Goal: Communication & Community: Answer question/provide support

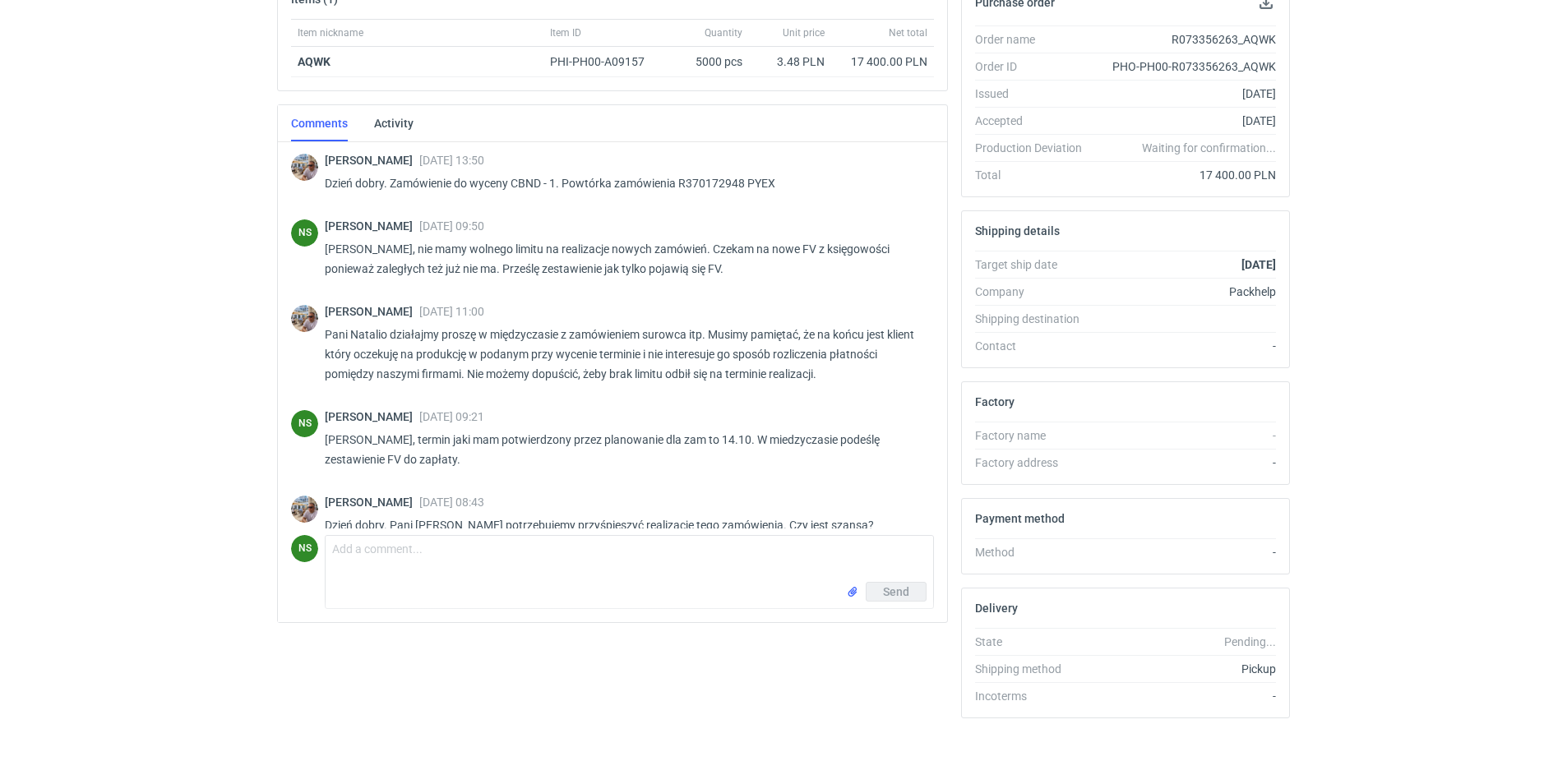
scroll to position [154, 0]
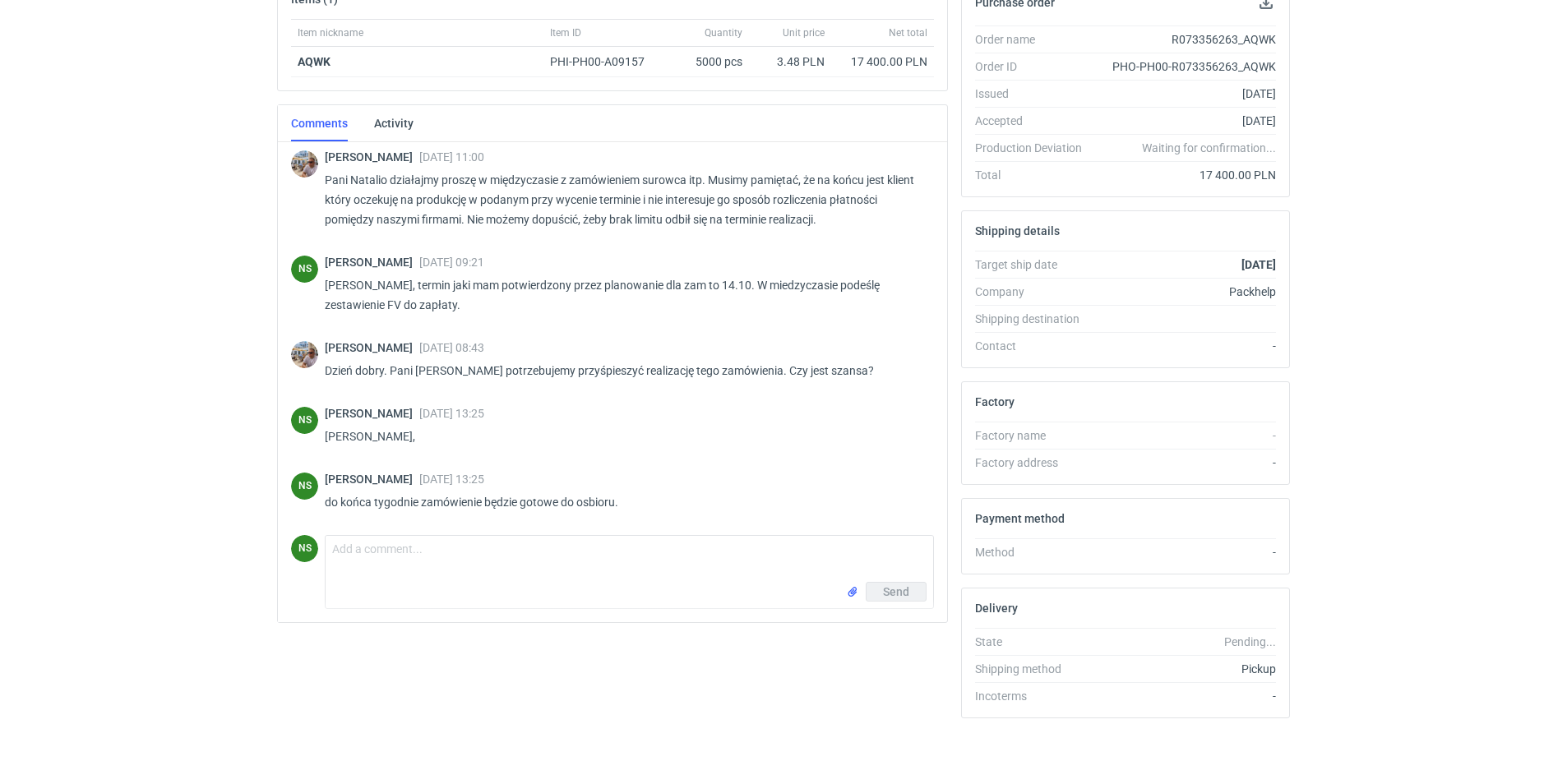
drag, startPoint x: 935, startPoint y: 453, endPoint x: 1002, endPoint y: -12, distance: 469.8
click at [1002, 0] on html "RFQs Specs Designs Items Orders Customers Tools Analytics 21 99+ NS [PERSON_NAM…" at bounding box center [784, 120] width 1567 height 784
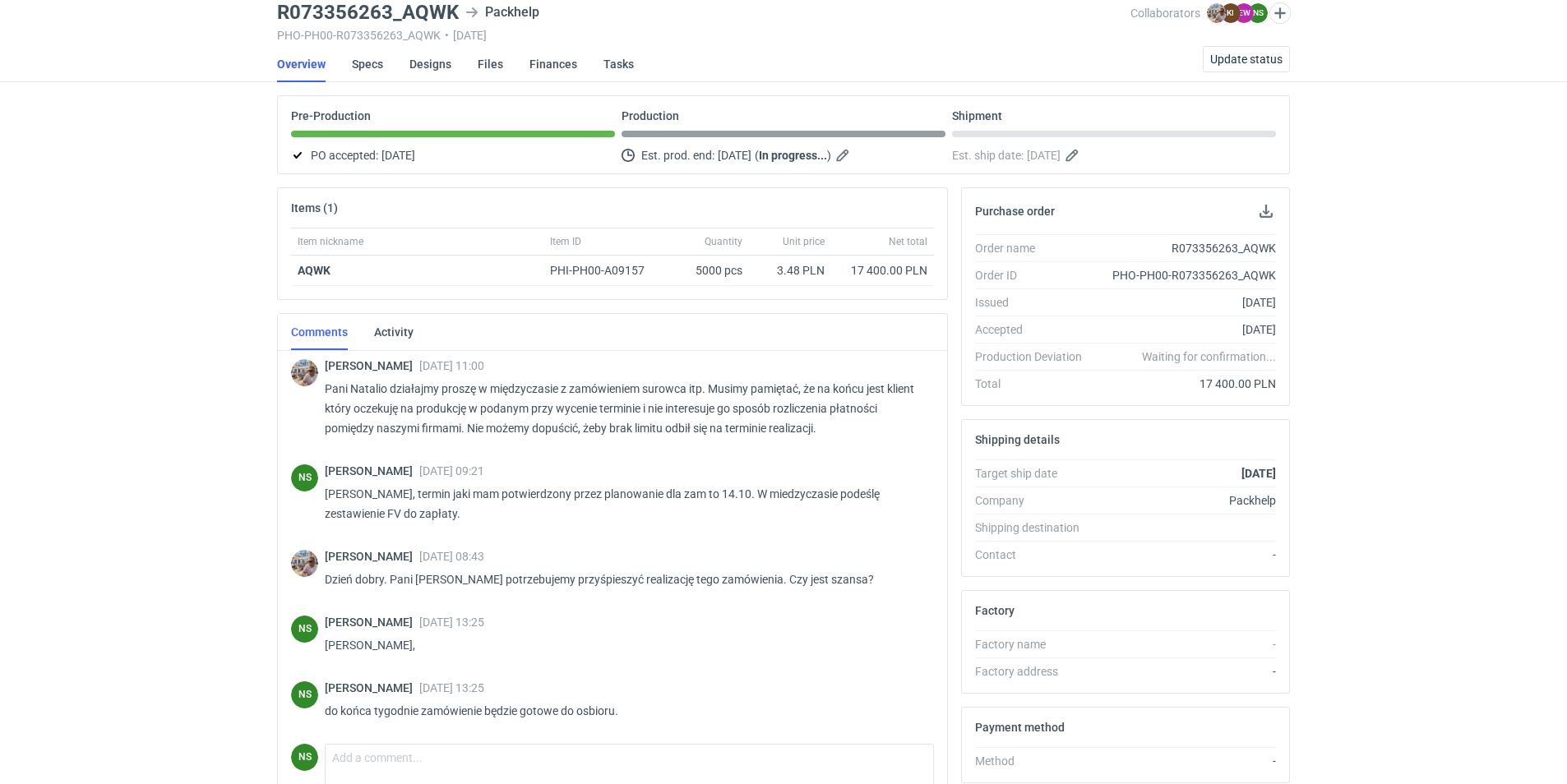
scroll to position [0, 0]
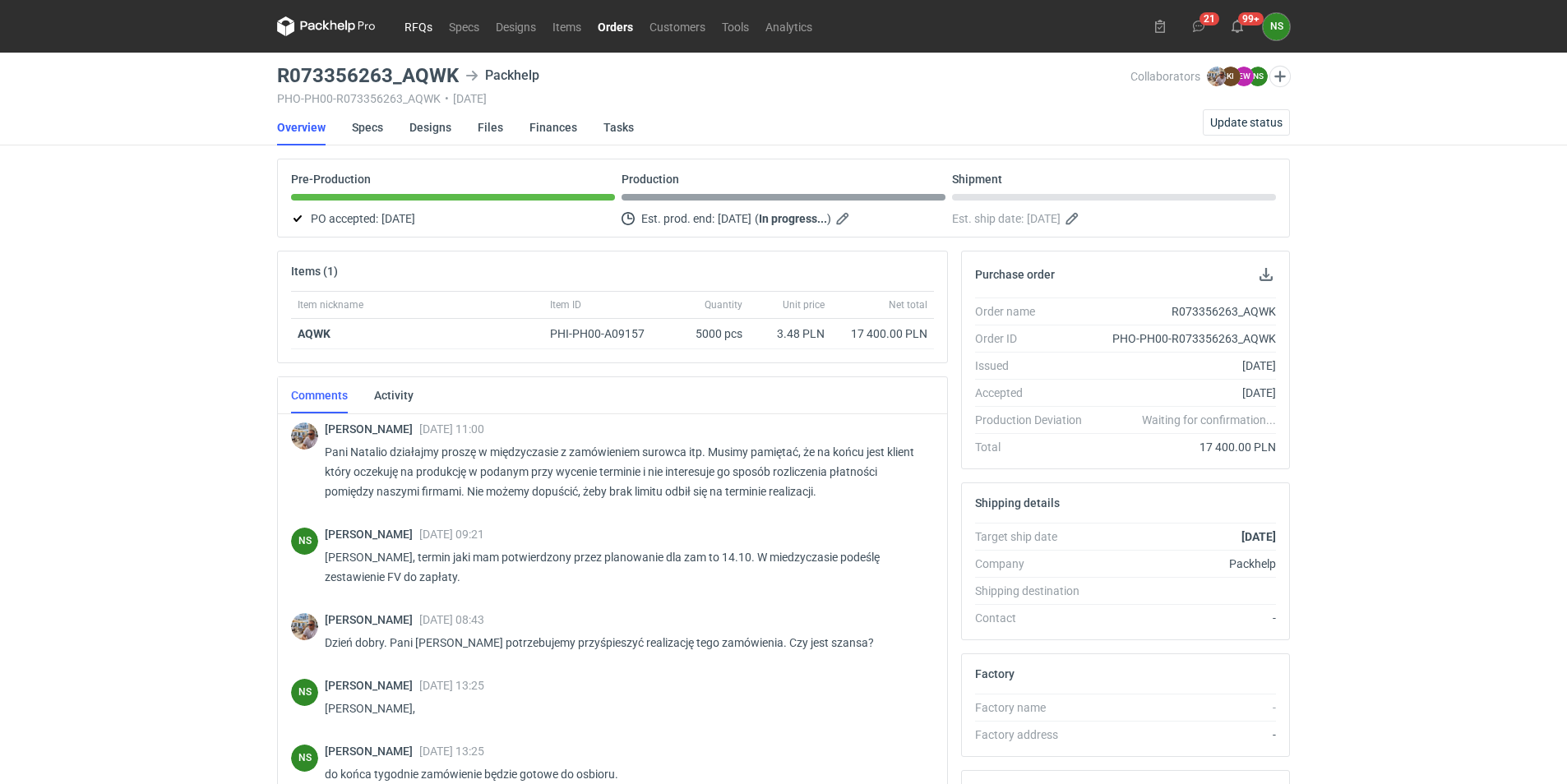
click at [414, 25] on link "RFQs" at bounding box center [418, 26] width 44 height 20
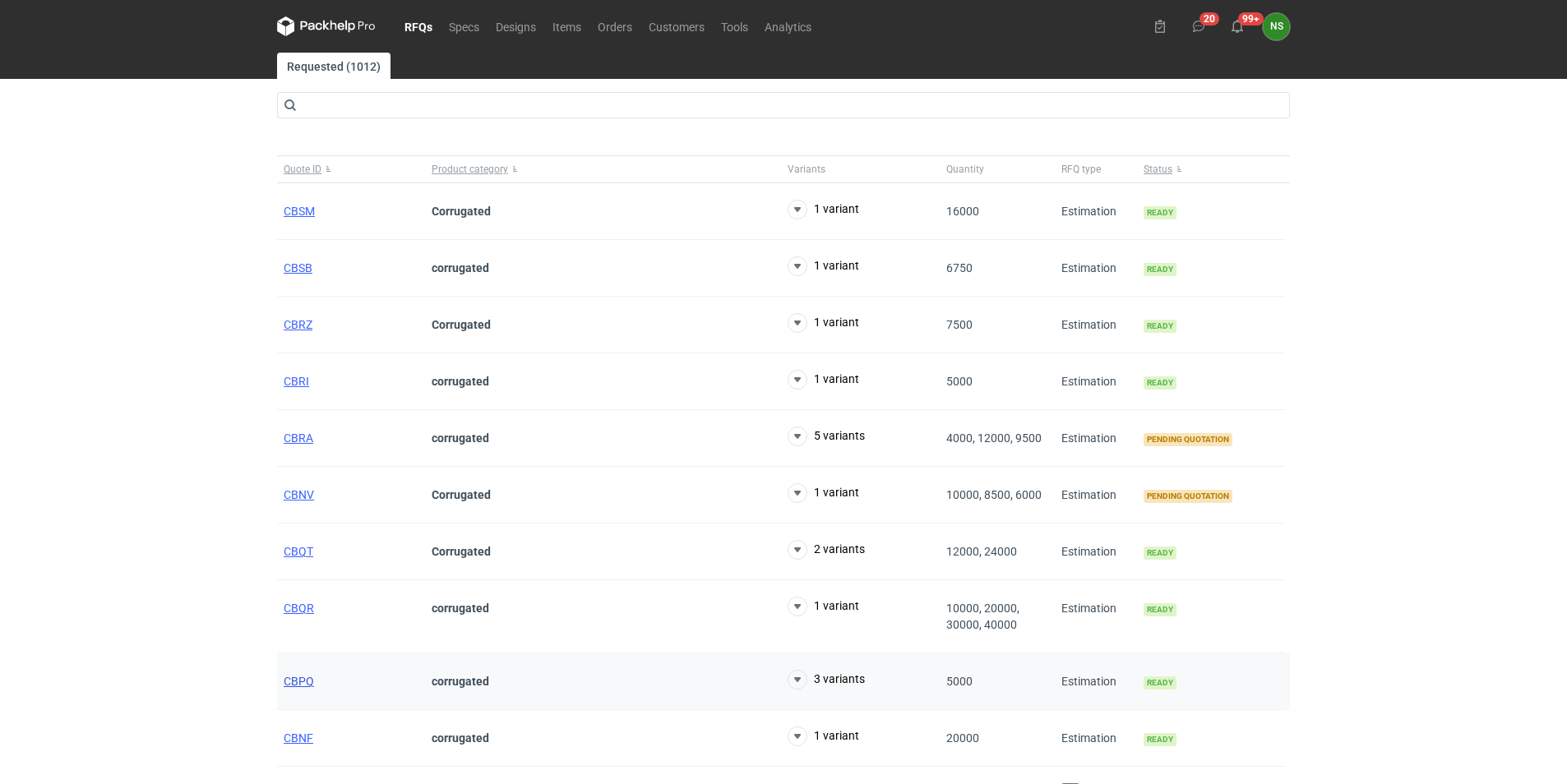
click at [297, 675] on span "CBPQ" at bounding box center [298, 681] width 30 height 13
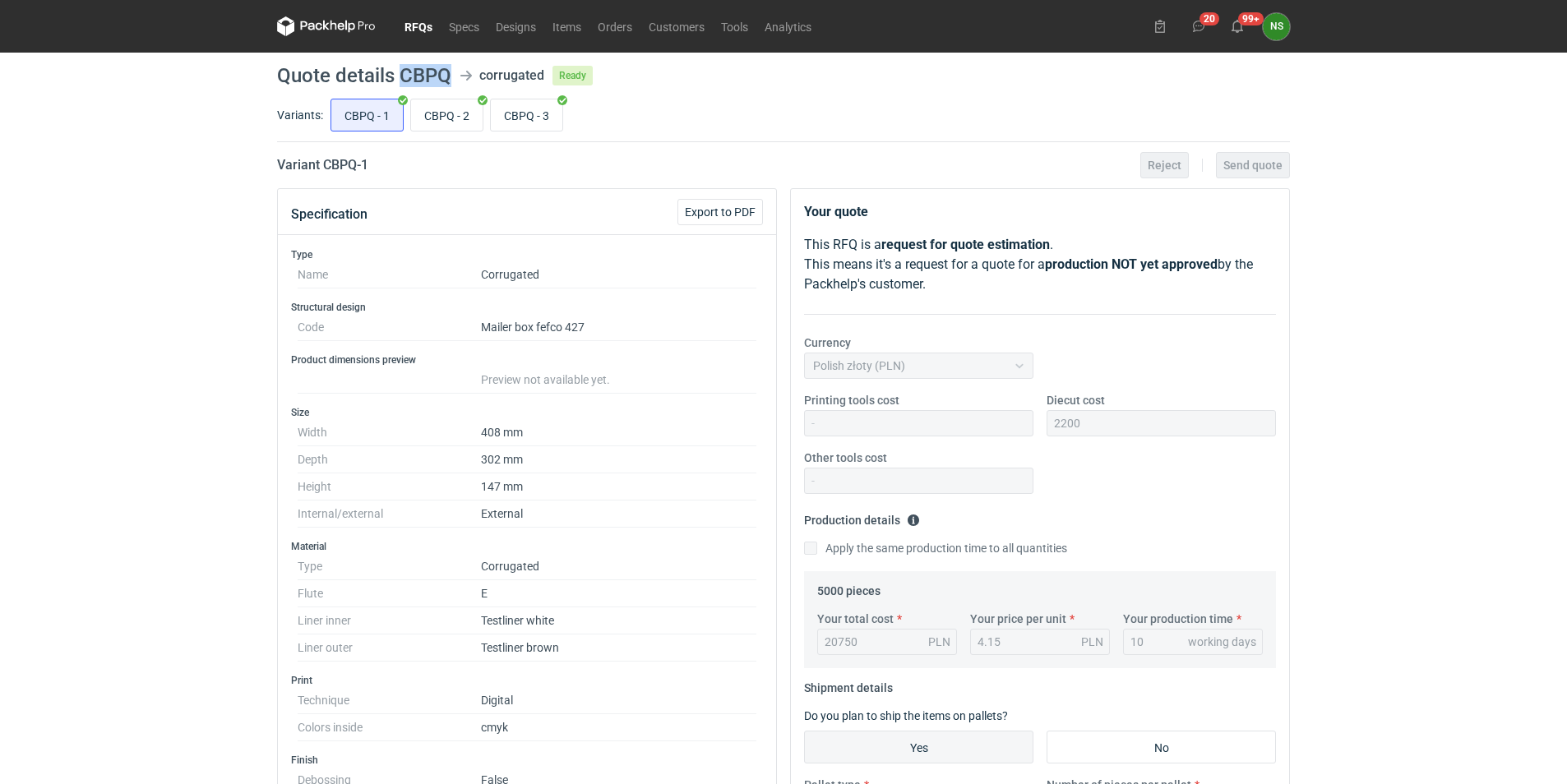
drag, startPoint x: 452, startPoint y: 72, endPoint x: 398, endPoint y: 77, distance: 54.2
click at [398, 77] on header "Quote details CBPQ corrugated Ready" at bounding box center [783, 75] width 1013 height 20
copy h1 "CBPQ"
click at [457, 115] on input "CBPQ - 2" at bounding box center [446, 115] width 72 height 31
radio input "true"
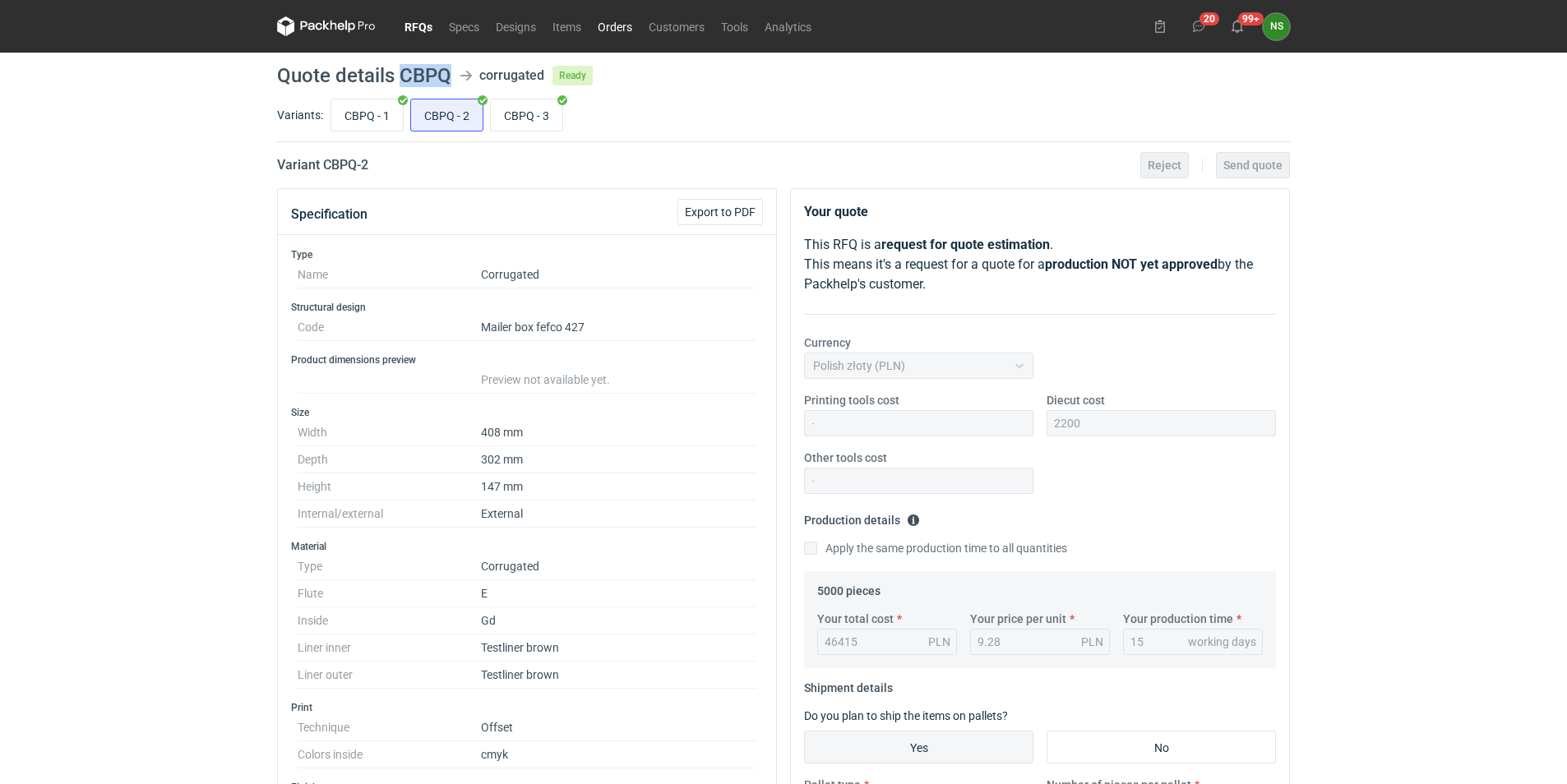
click at [624, 25] on link "Orders" at bounding box center [615, 26] width 51 height 20
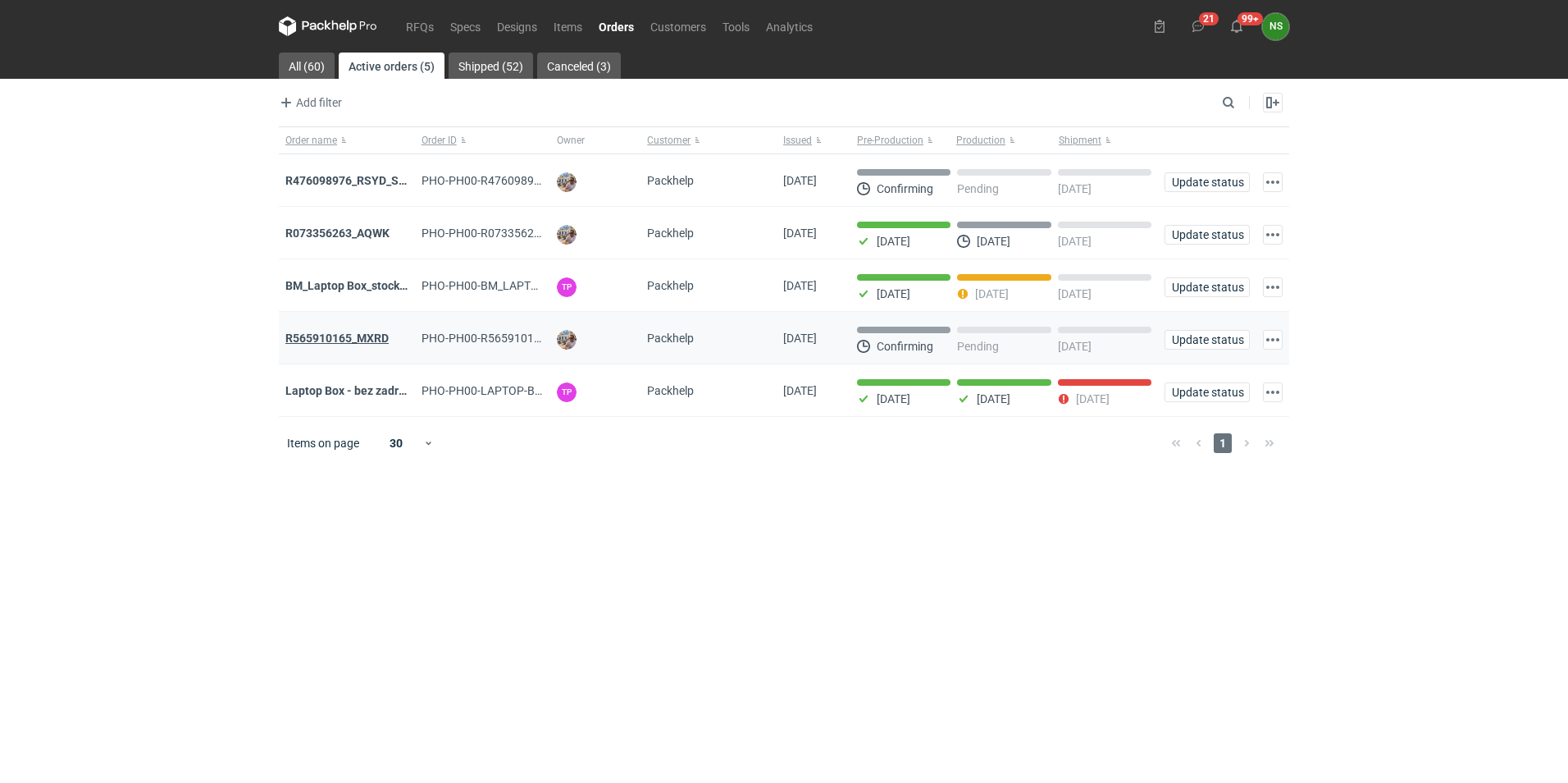
click at [352, 339] on strong "R565910165_MXRD" at bounding box center [337, 337] width 103 height 13
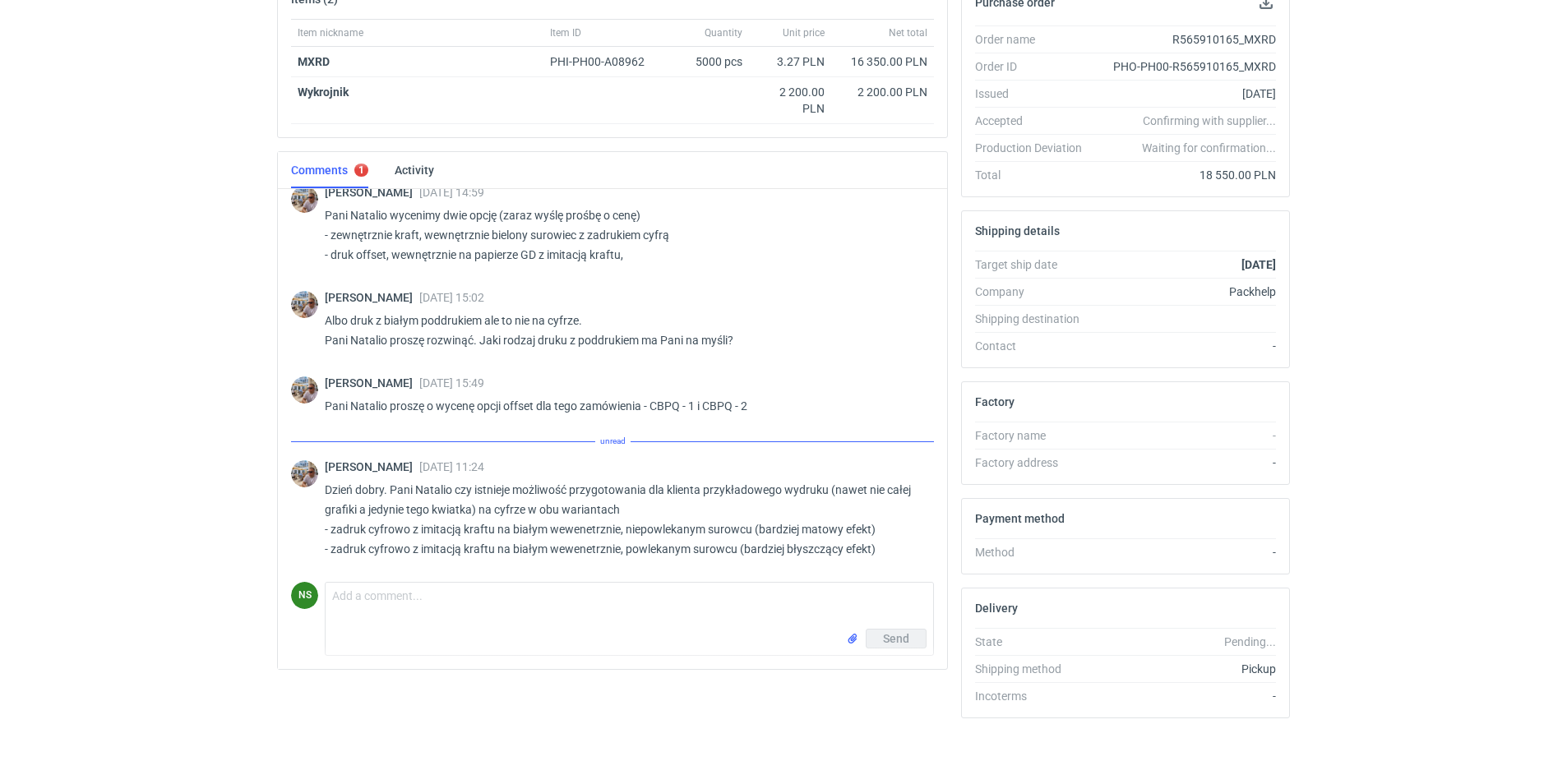
scroll to position [1316, 0]
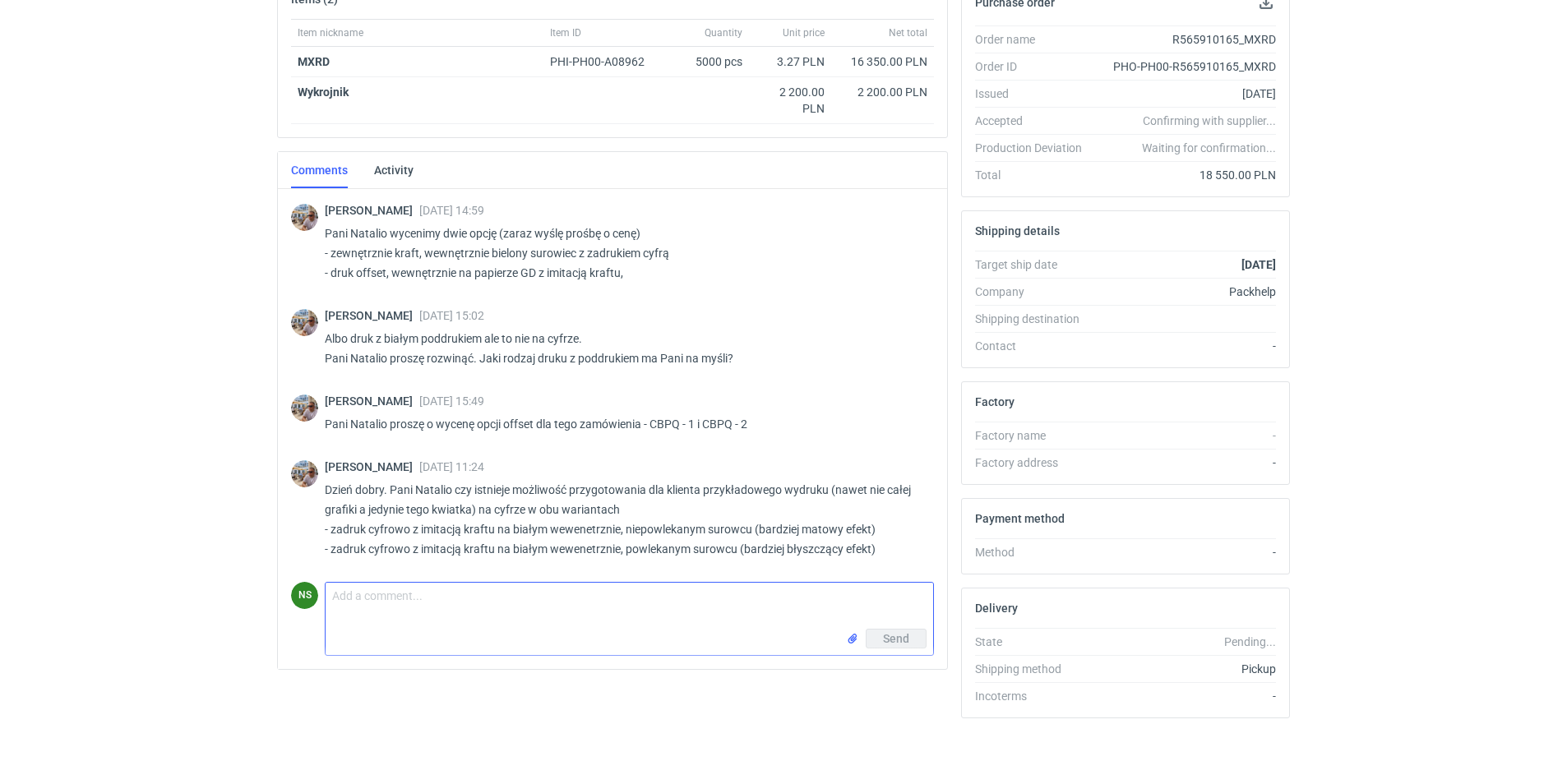
click at [429, 610] on textarea "Comment message" at bounding box center [629, 605] width 608 height 46
click at [400, 598] on textarea "[PERSON_NAME], na stanie od ręki mamy tylko tekturę powlekaną kraftową, a nie j…" at bounding box center [629, 605] width 608 height 46
type textarea "[PERSON_NAME], na stanie od ręki mamy tylko tekturę powlekaną kraftową, a nie j…"
click at [892, 636] on span "Send" at bounding box center [896, 638] width 27 height 11
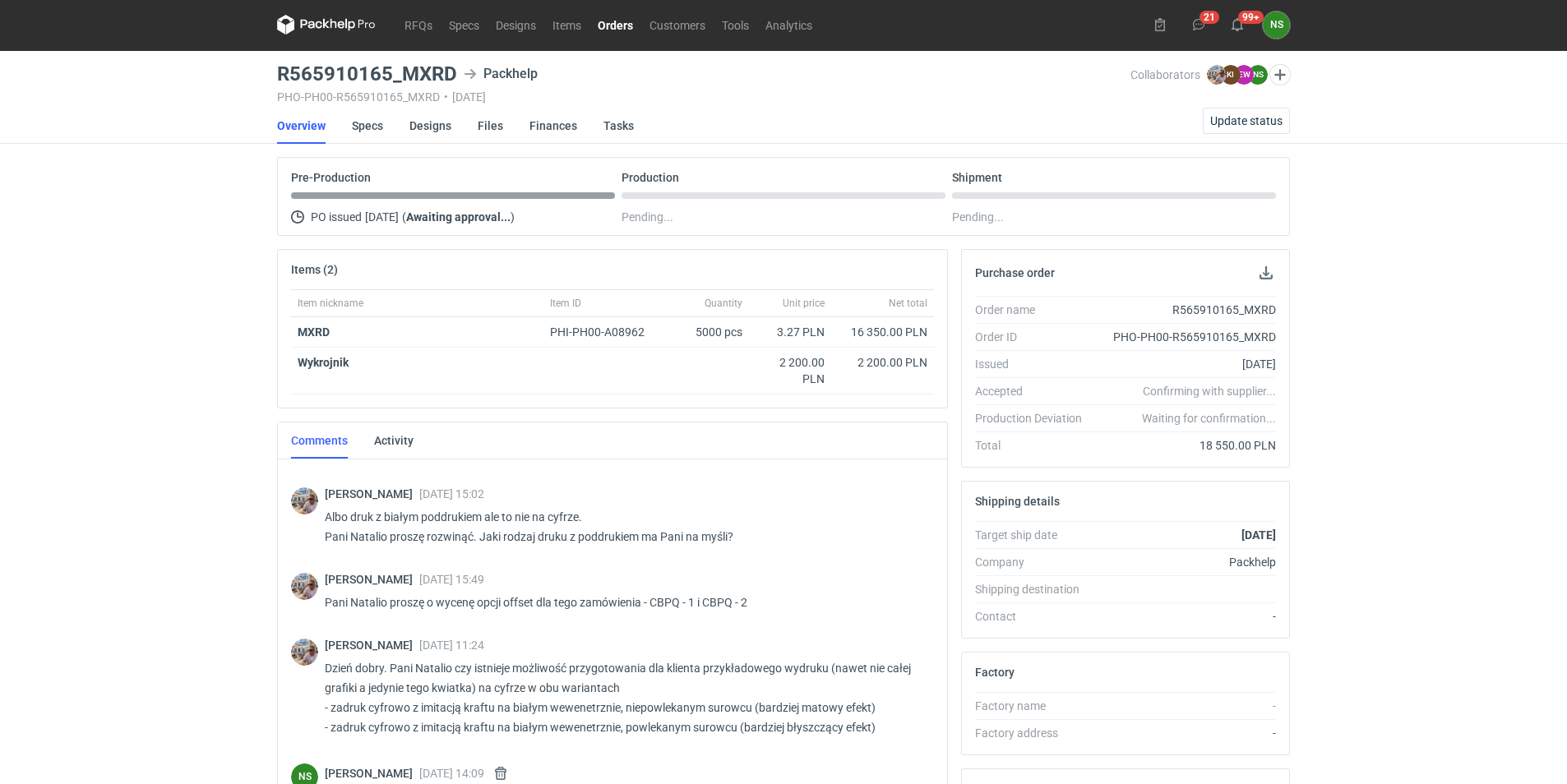
scroll to position [0, 0]
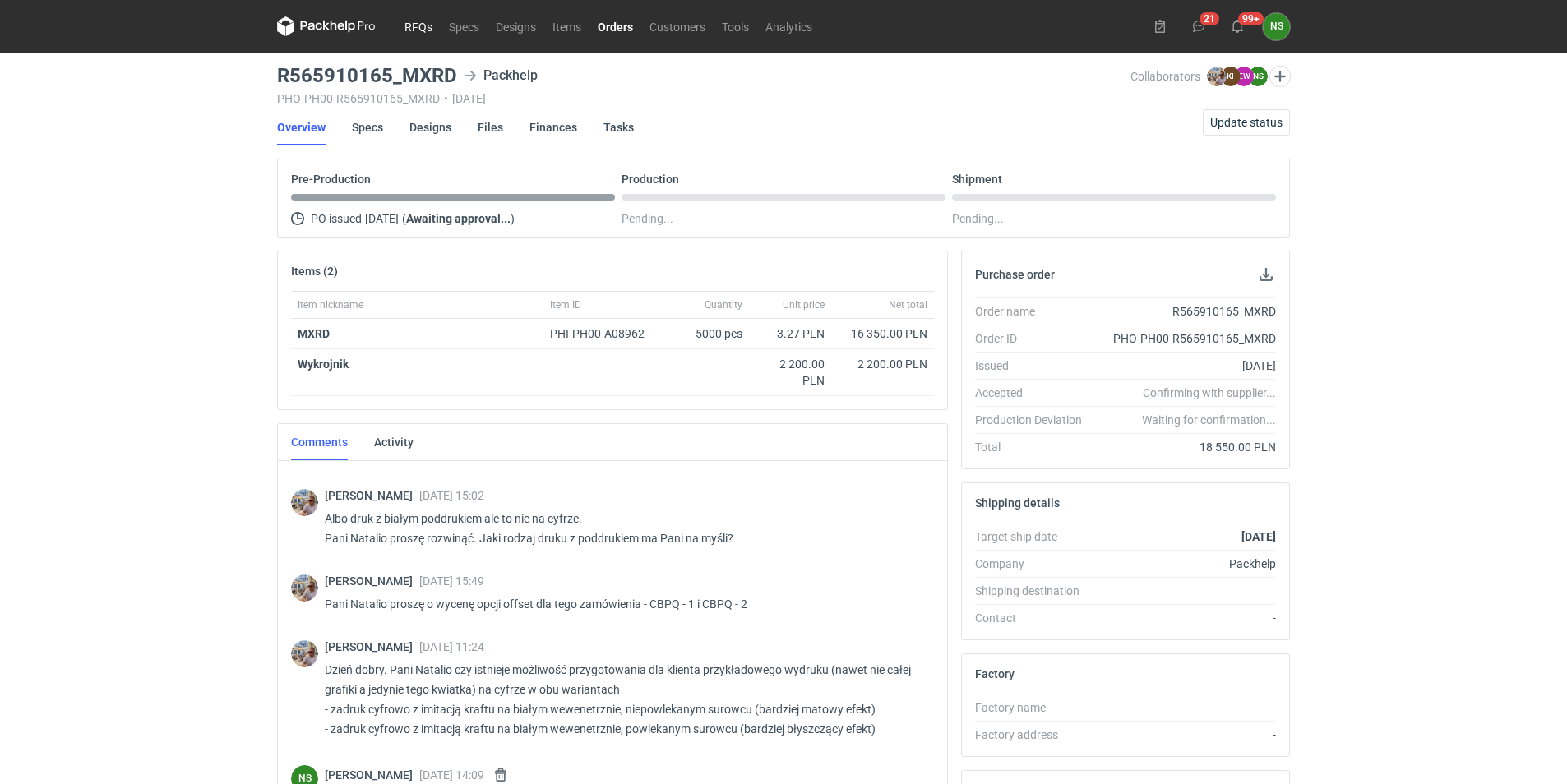
click at [430, 27] on link "RFQs" at bounding box center [418, 26] width 44 height 20
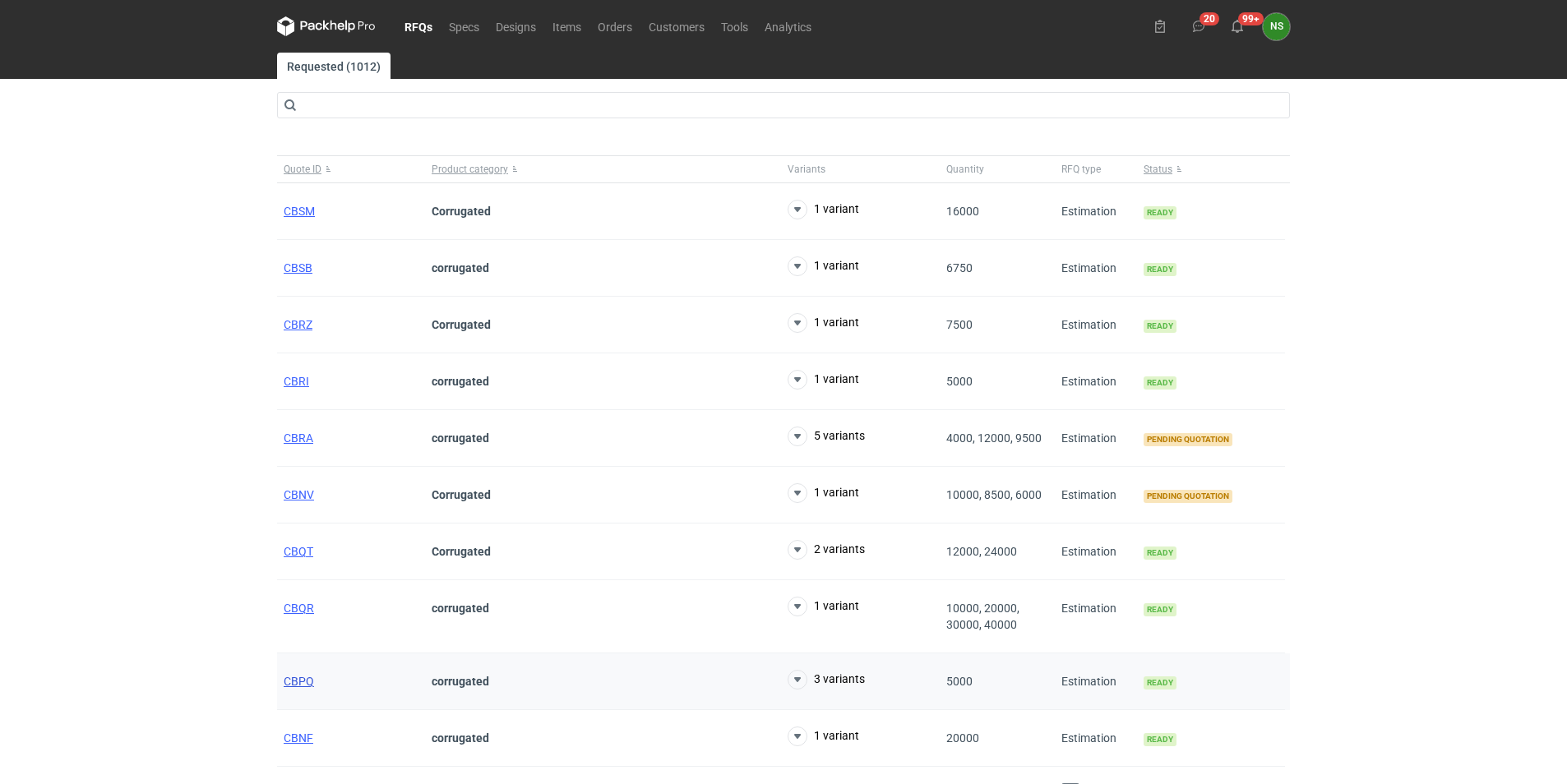
click at [302, 682] on span "CBPQ" at bounding box center [298, 681] width 30 height 13
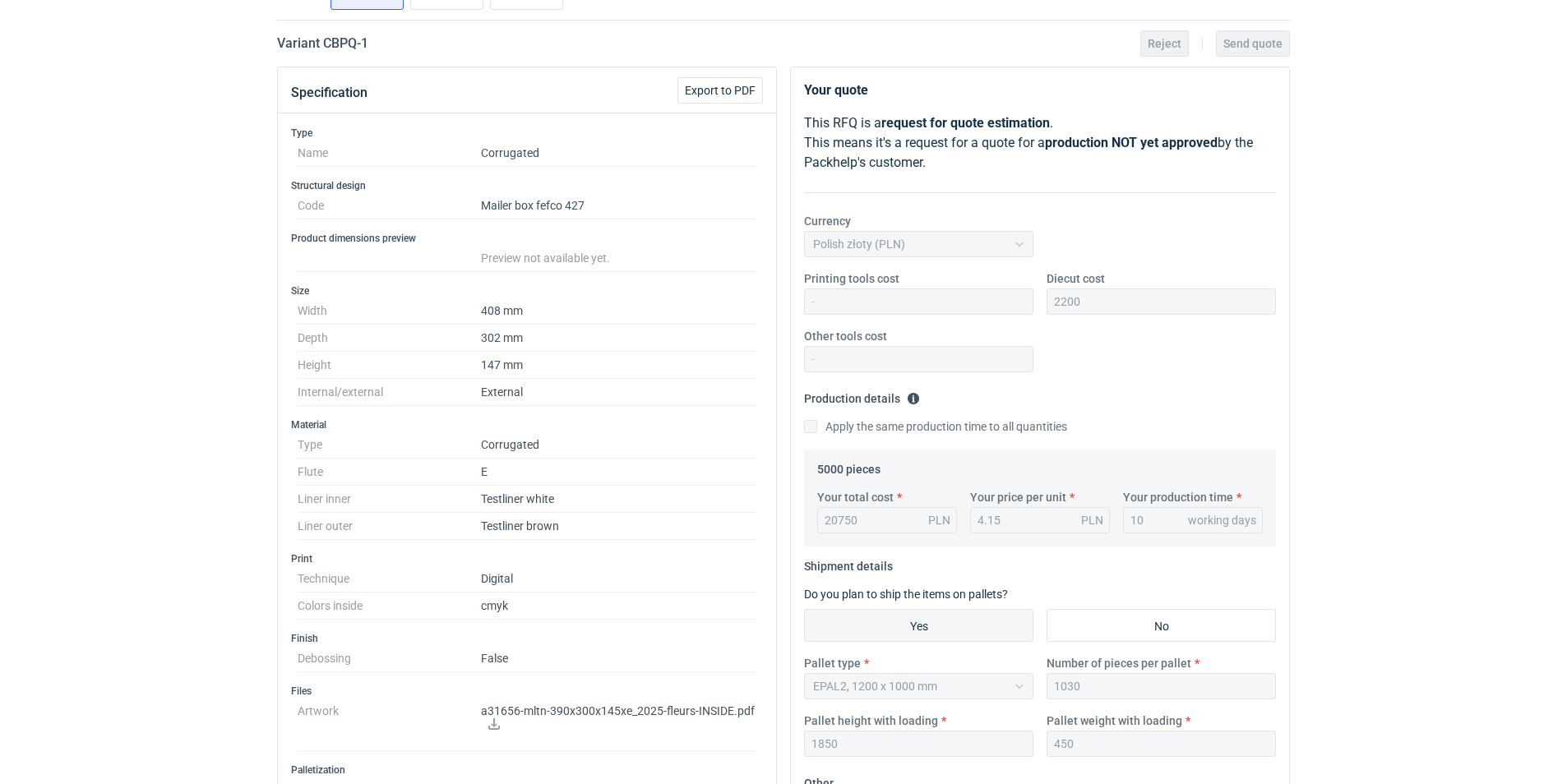
scroll to position [82, 0]
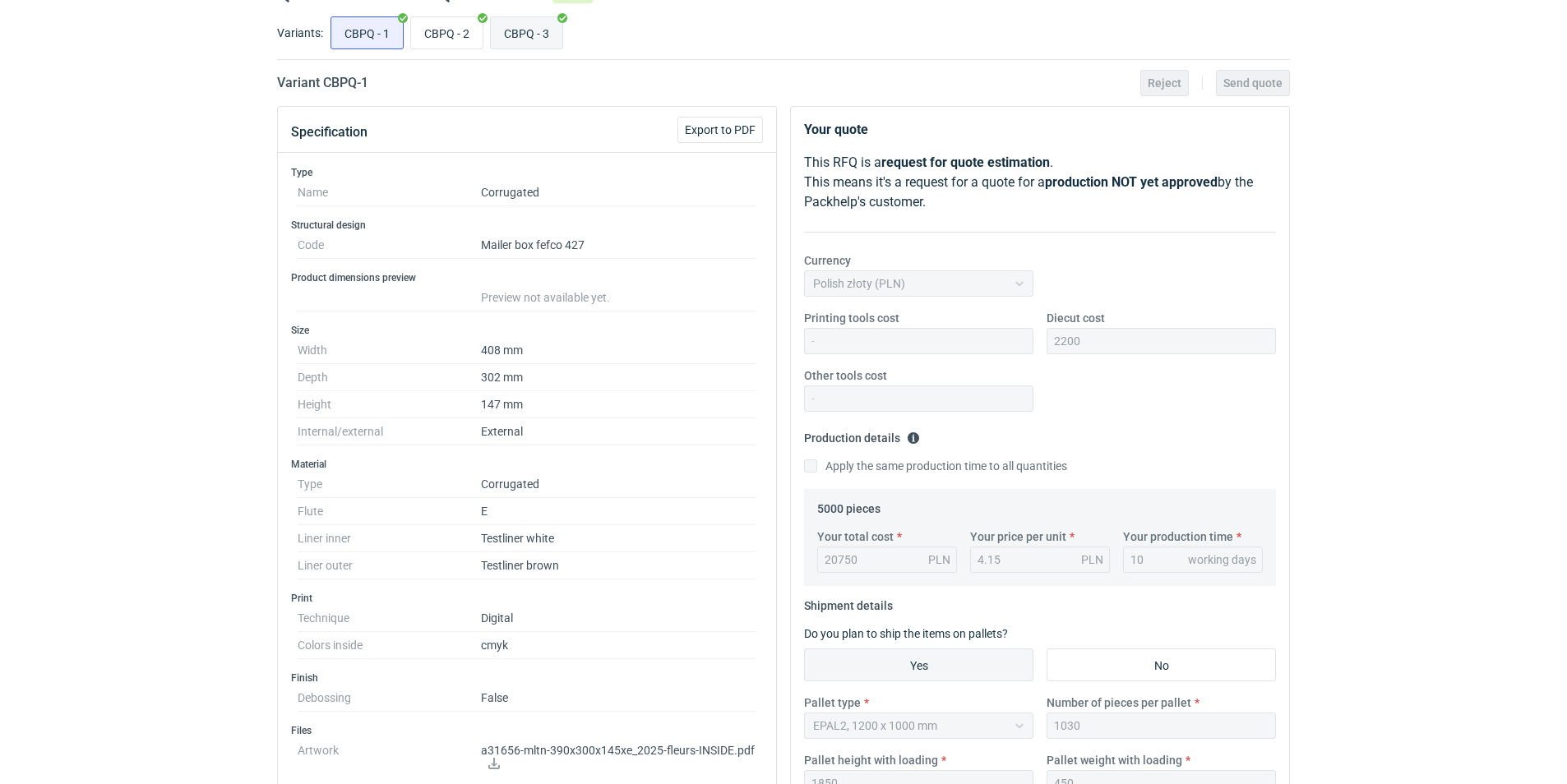
click at [540, 34] on input "CBPQ - 3" at bounding box center [526, 33] width 72 height 31
radio input "true"
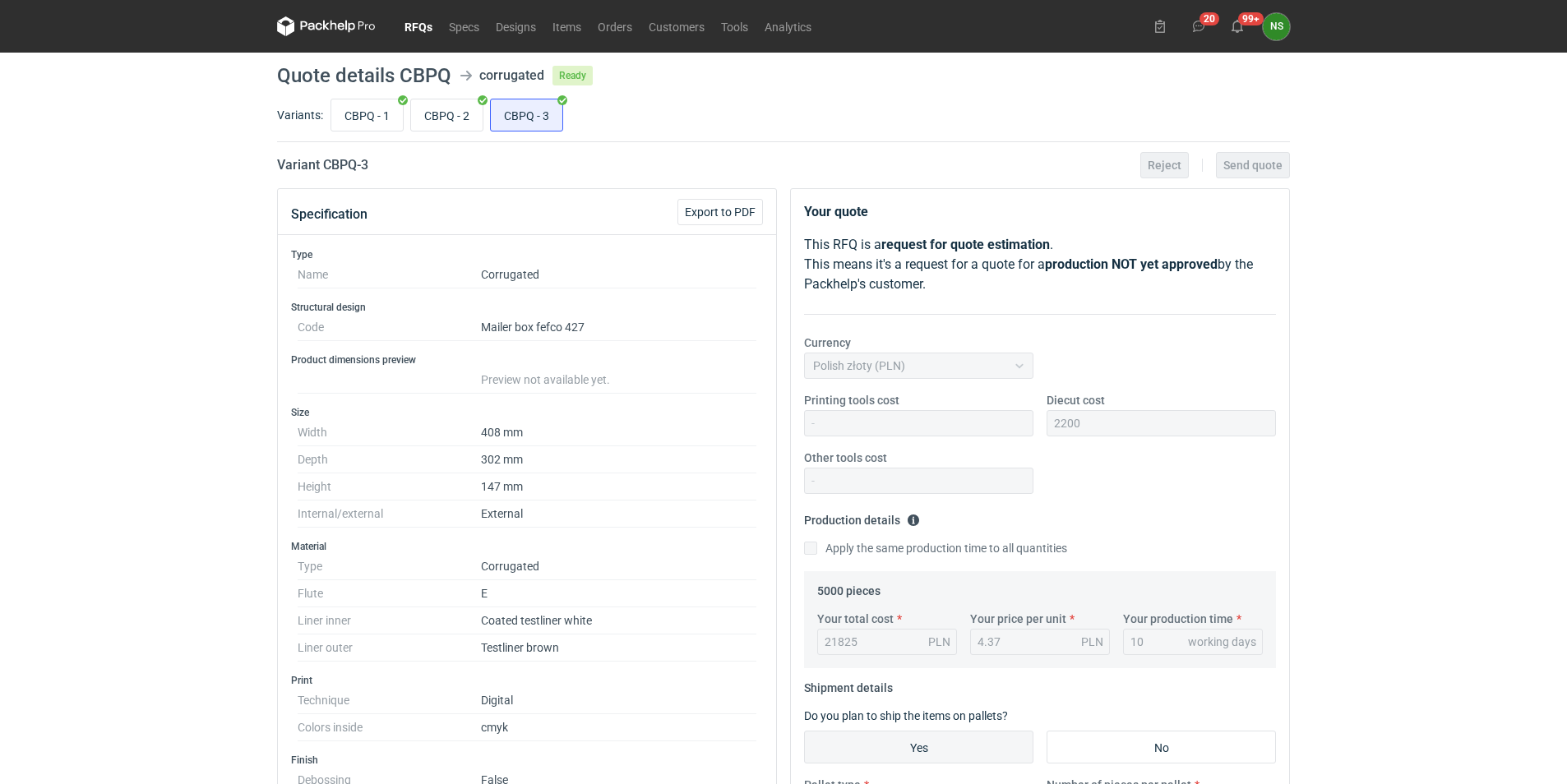
click at [353, 23] on icon at bounding box center [350, 27] width 9 height 12
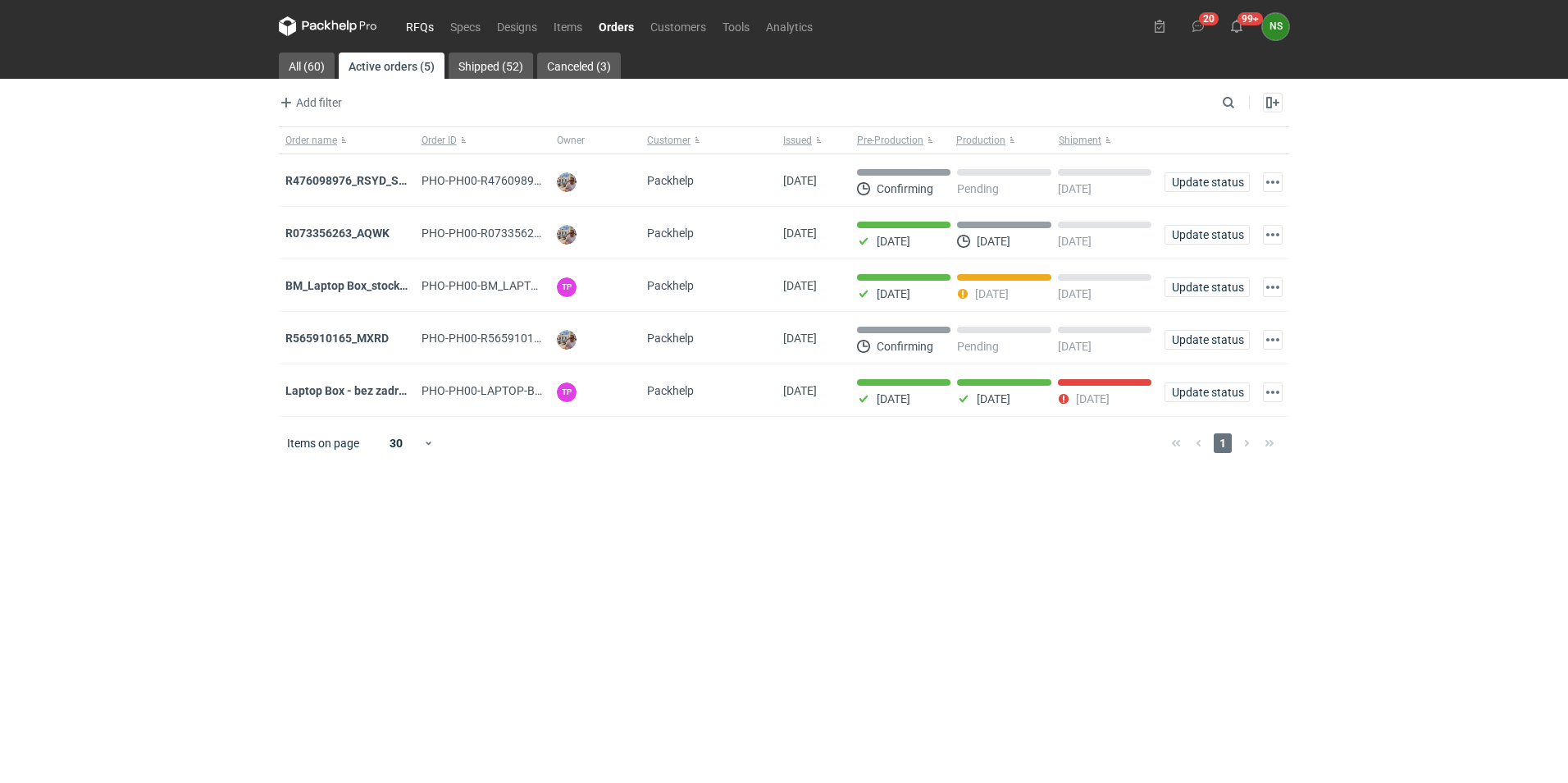
click at [415, 26] on link "RFQs" at bounding box center [420, 26] width 44 height 20
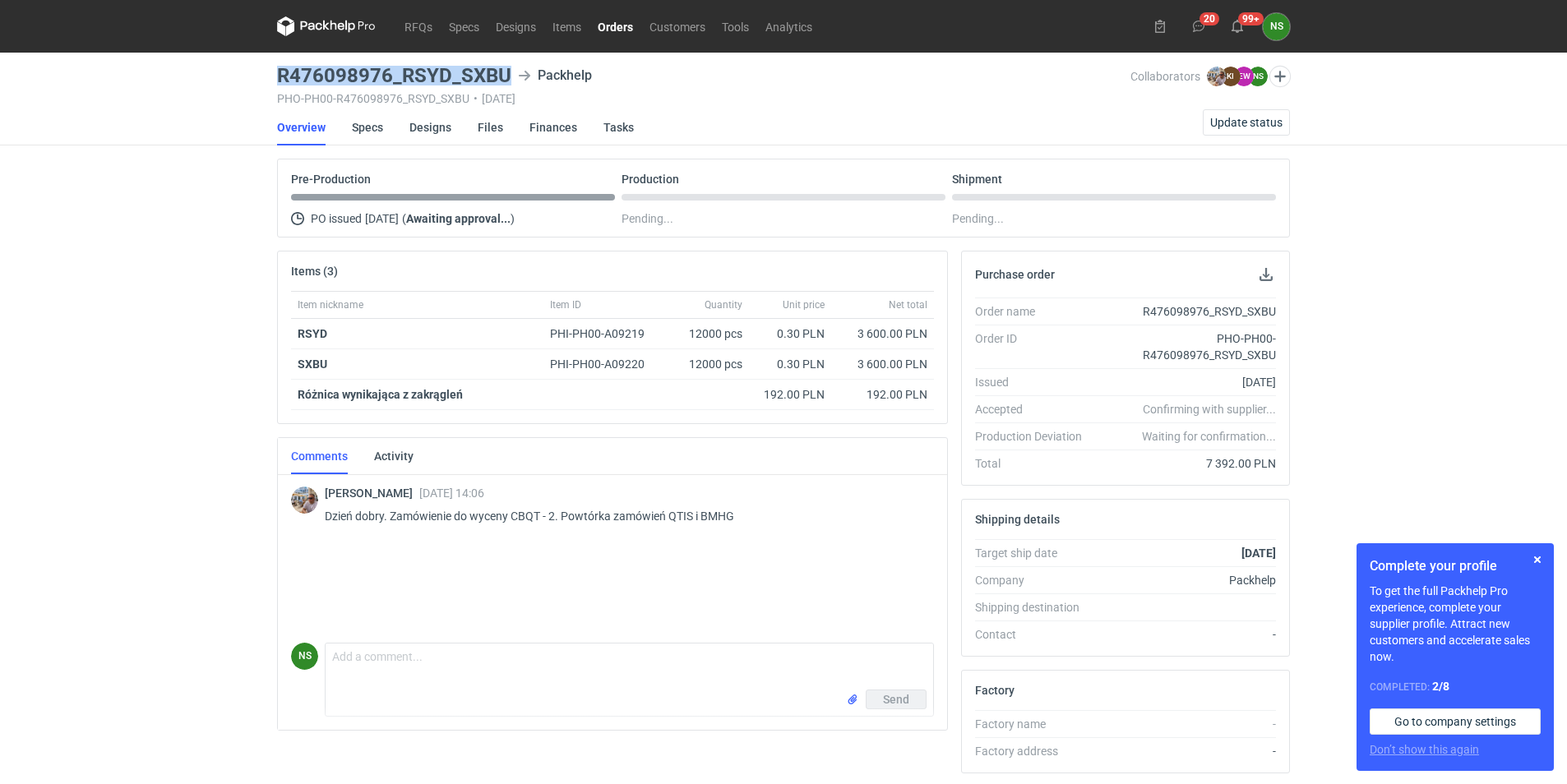
drag, startPoint x: 509, startPoint y: 78, endPoint x: 275, endPoint y: 79, distance: 234.0
click at [275, 79] on main "R476098976_RSYD_SXBU Packhelp PHO-PH00-R476098976_RSYD_SXBU • 06/10/2025 Collab…" at bounding box center [784, 562] width 1026 height 1019
copy h3 "R476098976_RSYD_SXBU"
drag, startPoint x: 328, startPoint y: 336, endPoint x: 293, endPoint y: 330, distance: 35.5
click at [293, 330] on div "RSYD" at bounding box center [417, 333] width 253 height 30
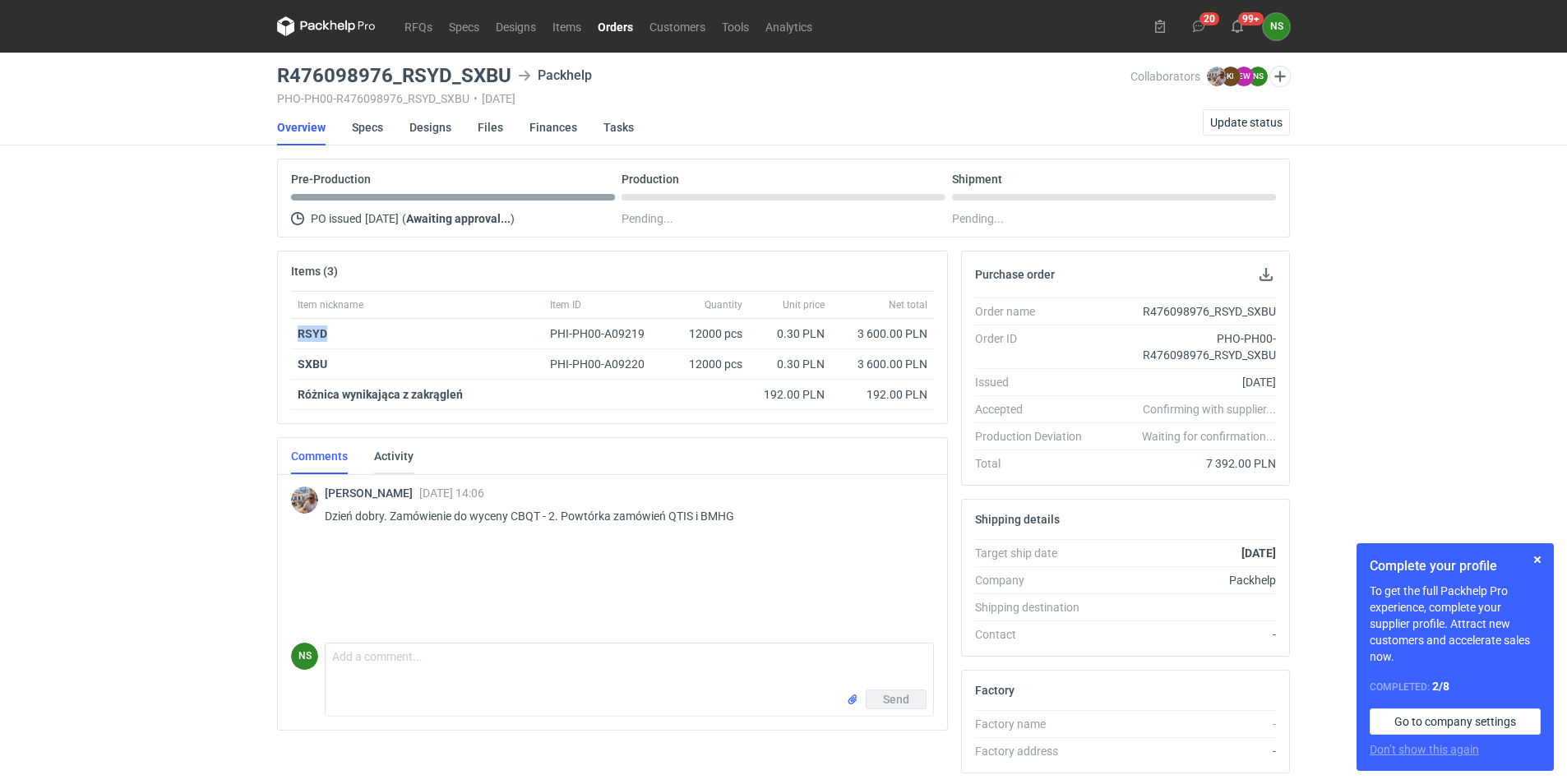
copy strong "RSYD"
drag, startPoint x: 545, startPoint y: 515, endPoint x: 512, endPoint y: 515, distance: 33.0
click at [512, 515] on p "Dzień dobry. Zamówienie do wyceny CBQT - 2. Powtórka zamówień QTIS i BMHG" at bounding box center [622, 515] width 596 height 20
copy p "CBQT"
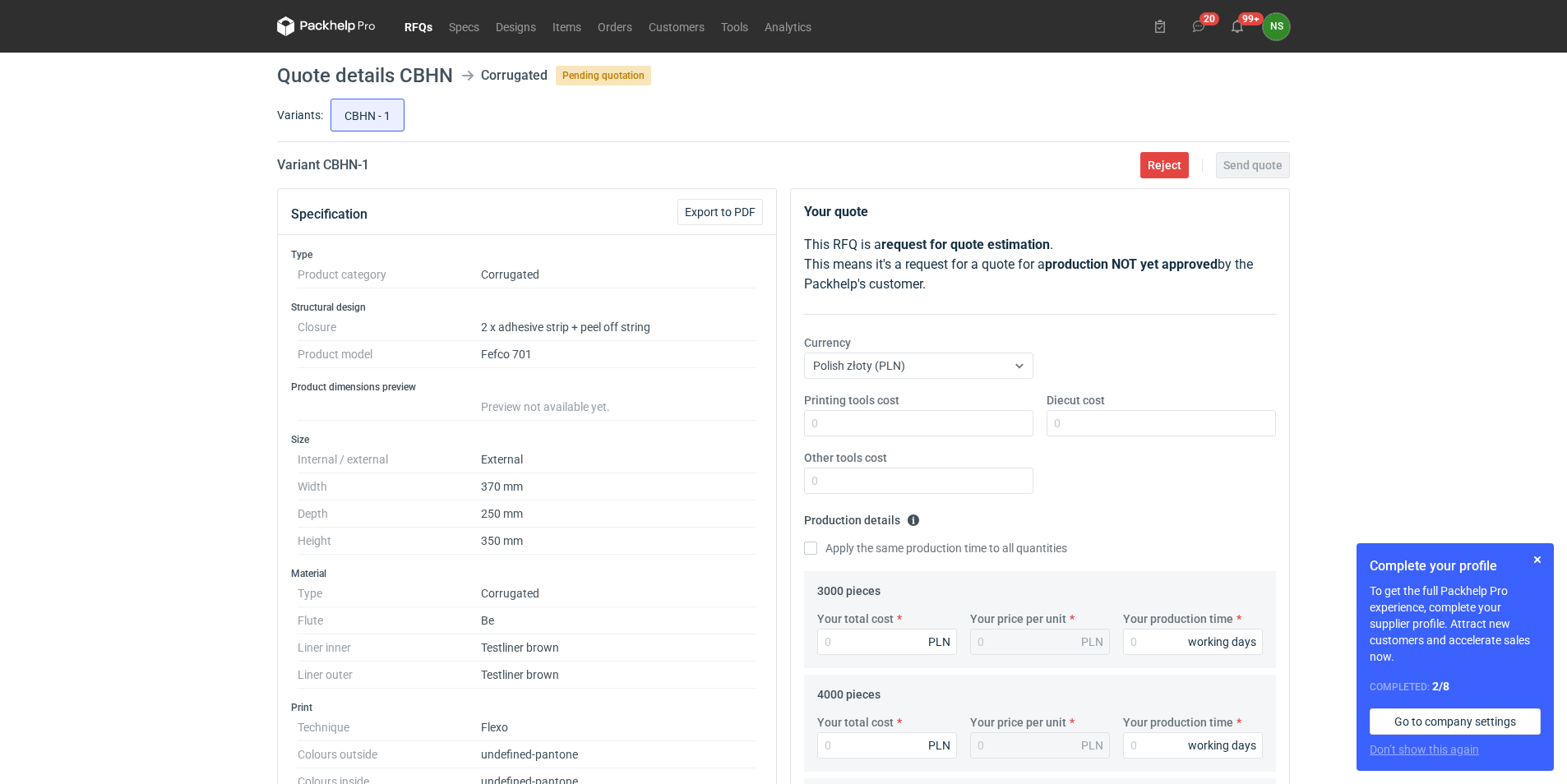
click at [1564, 158] on div "RFQs Specs Designs Items Orders Customers Tools Analytics 20 99+ NS Natalia Stę…" at bounding box center [784, 392] width 1567 height 784
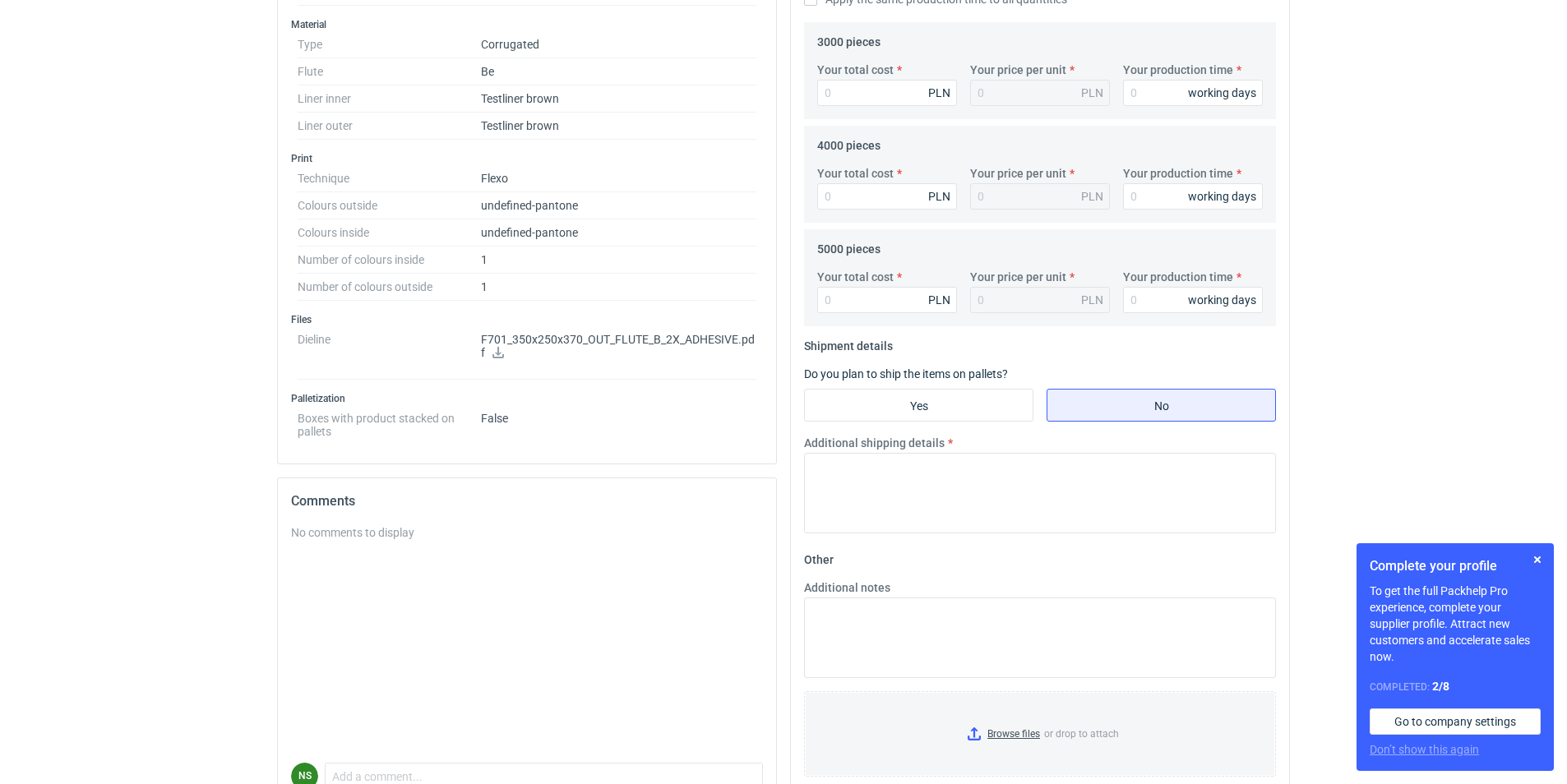
scroll to position [551, 0]
click at [498, 344] on p "F701_350x250x370_OUT_FLUTE_B_2X_ADHESIVE.pdf" at bounding box center [618, 345] width 275 height 28
click at [552, 335] on p "F701_350x250x370_OUT_FLUTE_B_2X_ADHESIVE.pdf" at bounding box center [618, 345] width 275 height 28
click at [503, 345] on icon at bounding box center [497, 351] width 13 height 11
click at [374, 556] on div "No comments to display" at bounding box center [527, 642] width 471 height 239
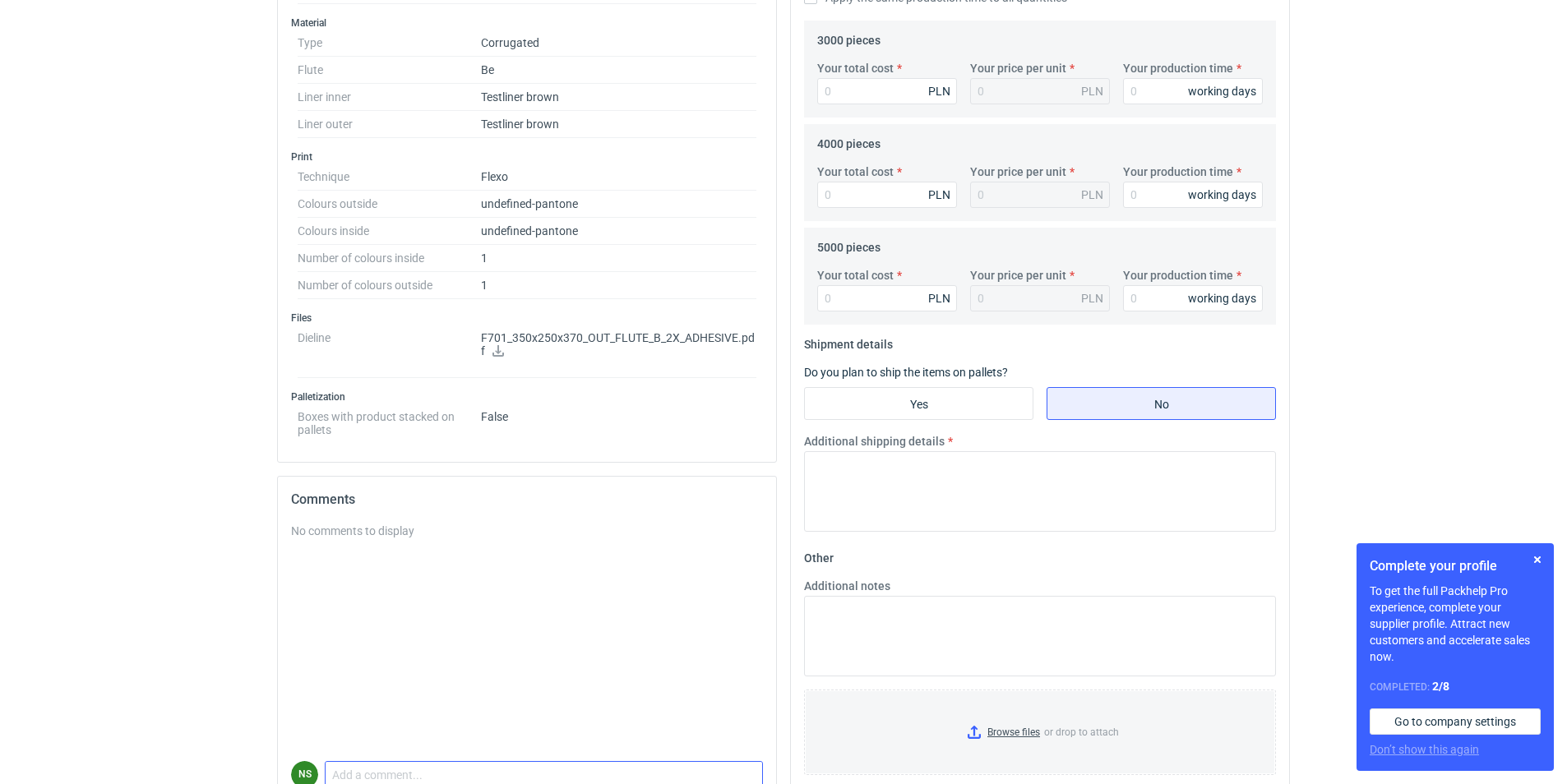
click at [335, 763] on textarea "Comment message" at bounding box center [544, 779] width 436 height 34
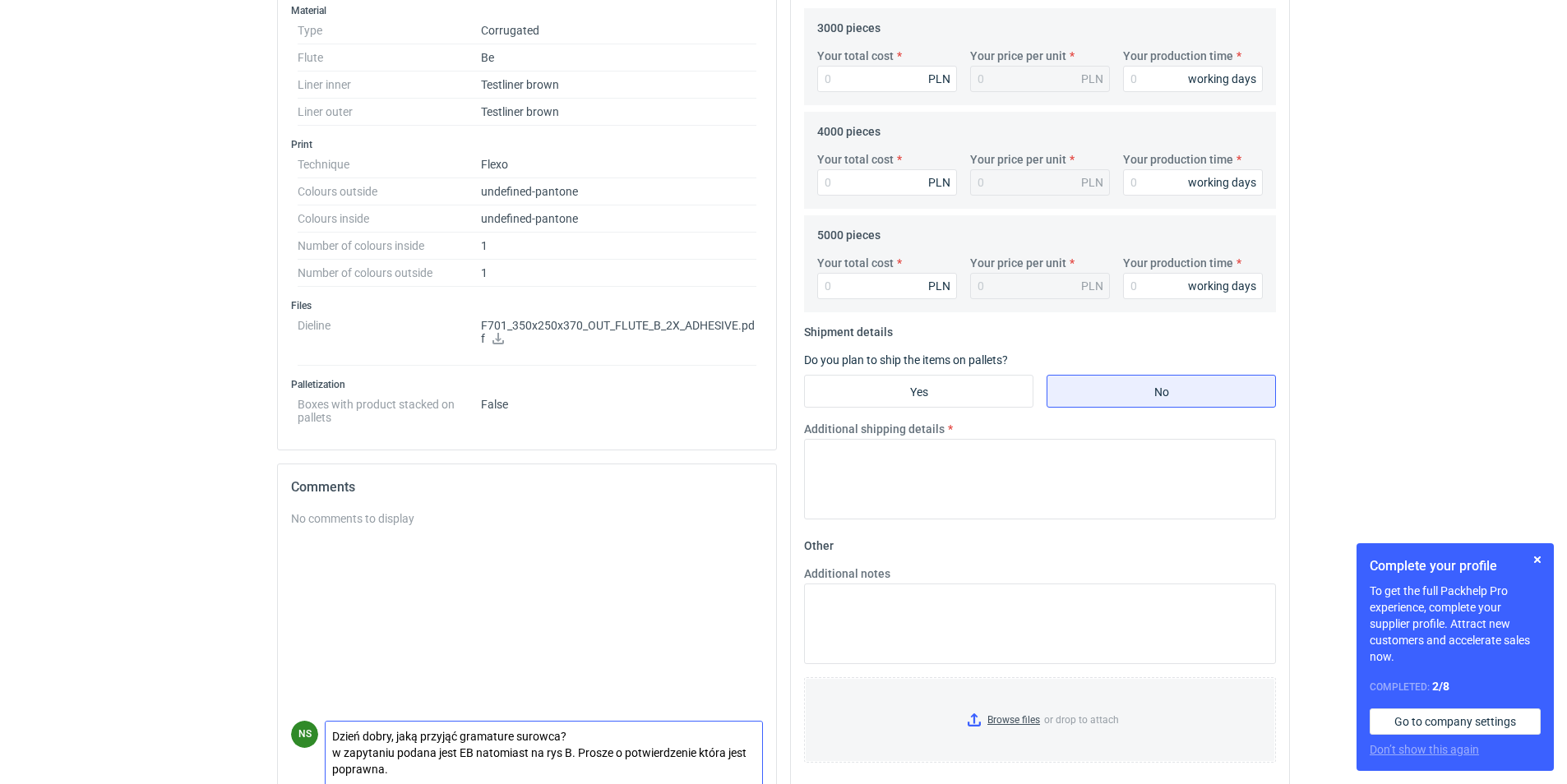
scroll to position [637, 0]
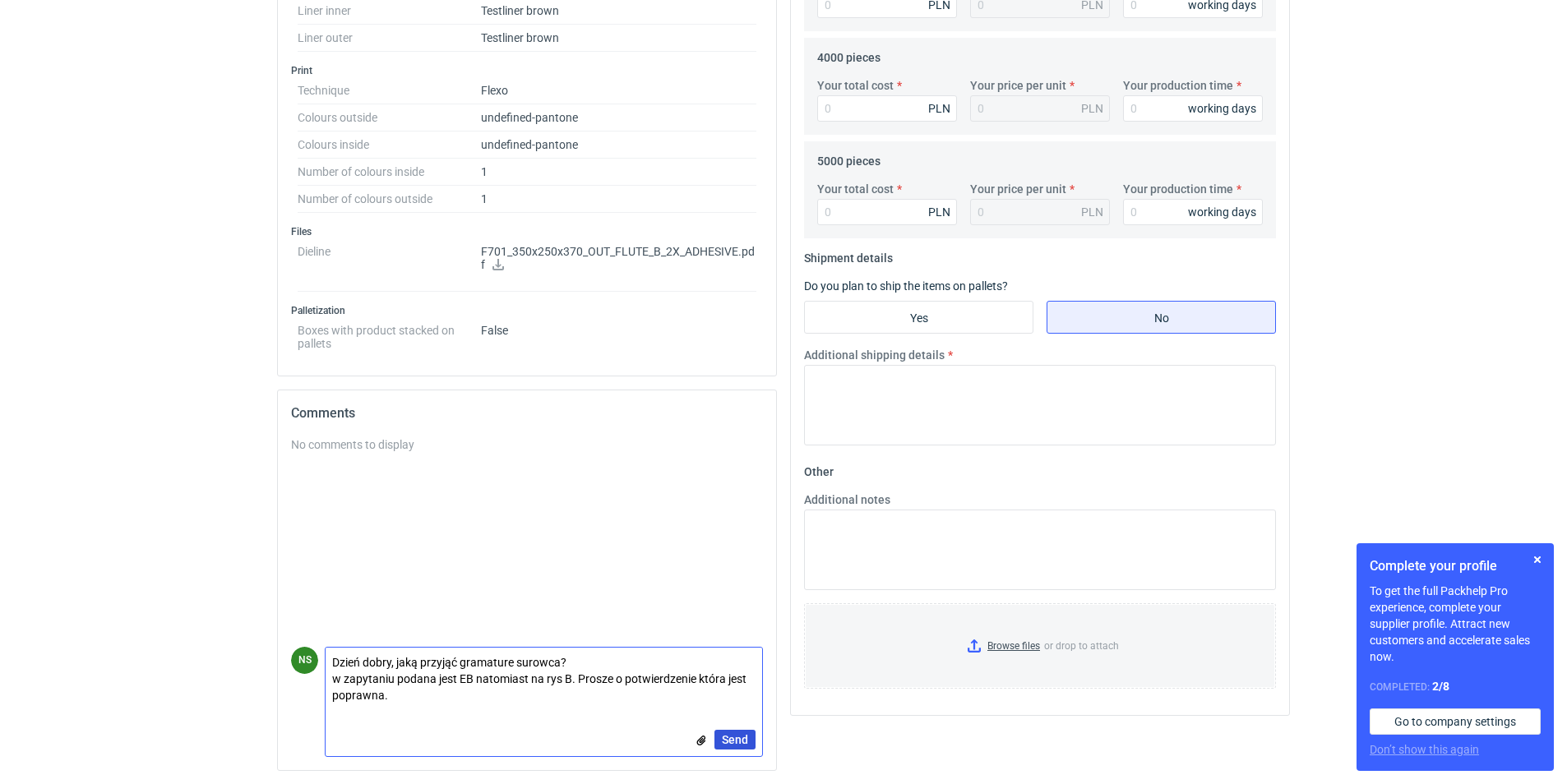
type textarea "Dzień dobry, jaką przyjąć gramature surowca? w zapytaniu podana jest EB natomia…"
click at [734, 738] on span "Send" at bounding box center [734, 739] width 27 height 11
